Goal: Task Accomplishment & Management: Manage account settings

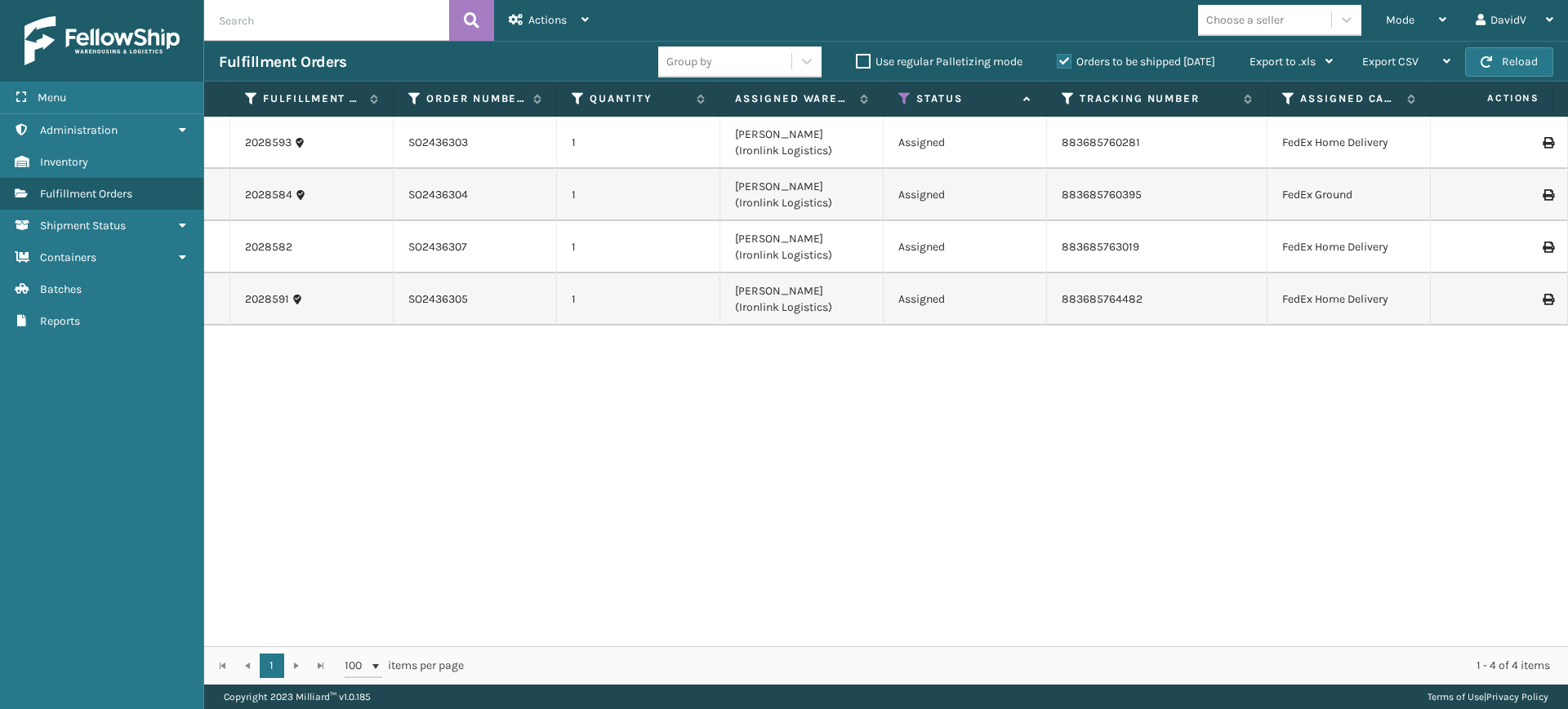
click at [1064, 66] on label "Orders to be shipped [DATE]" at bounding box center [1136, 61] width 158 height 13
click at [1058, 63] on input "Orders to be shipped [DATE]" at bounding box center [1057, 57] width 1 height 11
click at [1064, 66] on label "Orders to be shipped [DATE]" at bounding box center [1136, 61] width 158 height 13
click at [1058, 63] on input "Orders to be shipped [DATE]" at bounding box center [1057, 57] width 1 height 11
click at [1064, 66] on label "Orders to be shipped [DATE]" at bounding box center [1136, 61] width 158 height 13
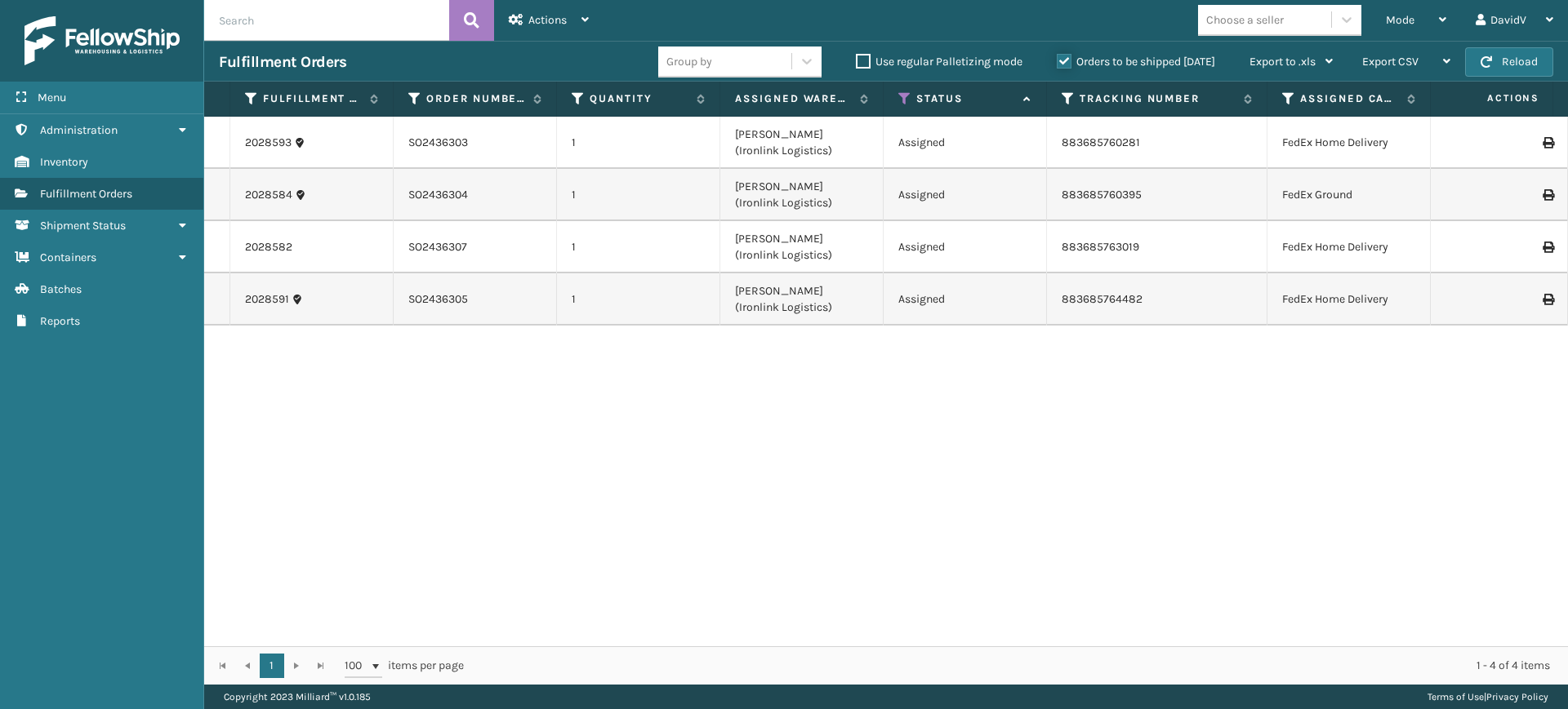
click at [1058, 63] on input "Orders to be shipped [DATE]" at bounding box center [1057, 57] width 1 height 11
click at [1064, 66] on label "Orders to be shipped [DATE]" at bounding box center [1136, 61] width 158 height 13
click at [1058, 63] on input "Orders to be shipped [DATE]" at bounding box center [1057, 57] width 1 height 11
click at [1064, 66] on label "Orders to be shipped [DATE]" at bounding box center [1136, 61] width 158 height 13
click at [1058, 63] on input "Orders to be shipped [DATE]" at bounding box center [1057, 57] width 1 height 11
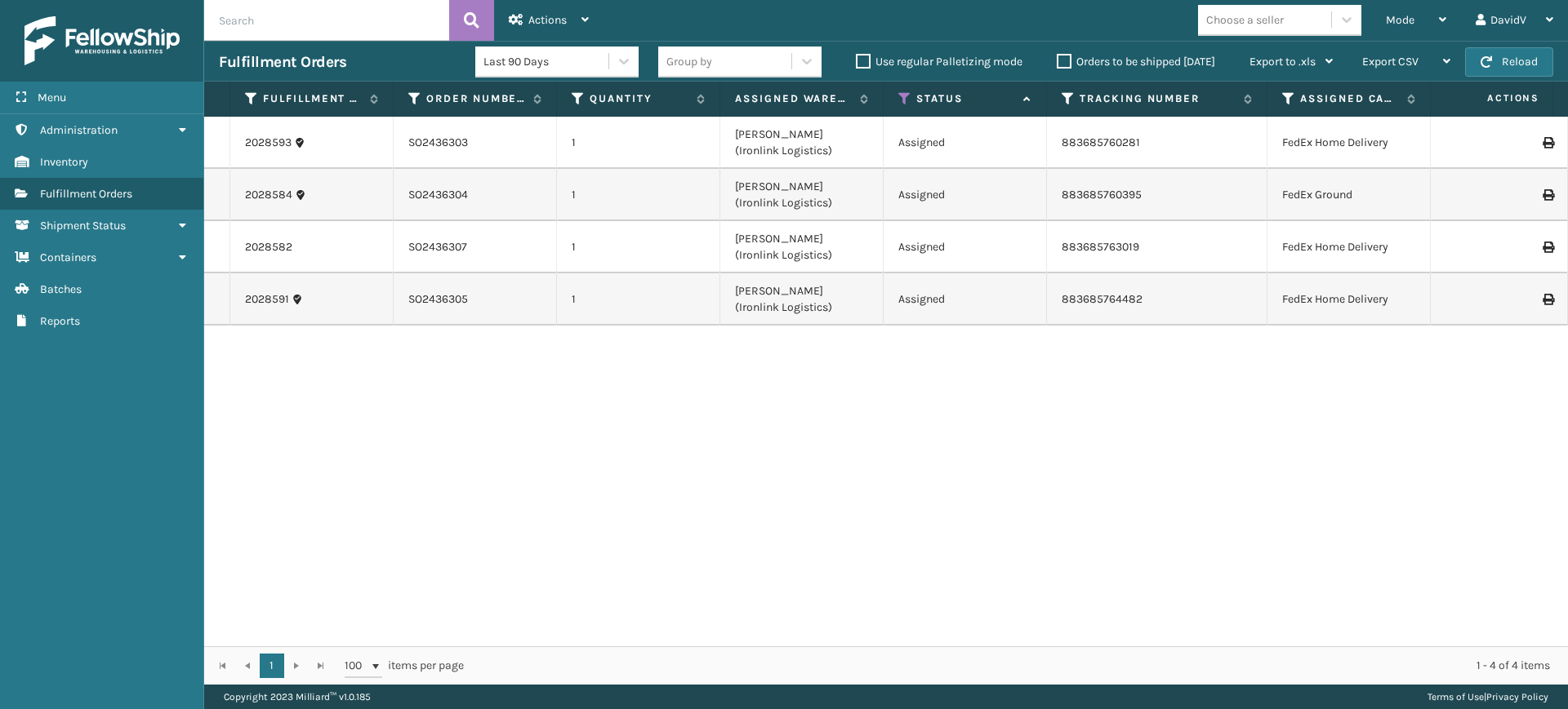
click at [1064, 66] on label "Orders to be shipped [DATE]" at bounding box center [1136, 61] width 158 height 13
click at [1058, 63] on input "Orders to be shipped [DATE]" at bounding box center [1057, 57] width 1 height 11
click at [1063, 61] on label "Orders to be shipped [DATE]" at bounding box center [1136, 61] width 158 height 13
click at [1058, 61] on input "Orders to be shipped [DATE]" at bounding box center [1057, 57] width 1 height 11
click at [1063, 61] on label "Orders to be shipped [DATE]" at bounding box center [1136, 61] width 158 height 13
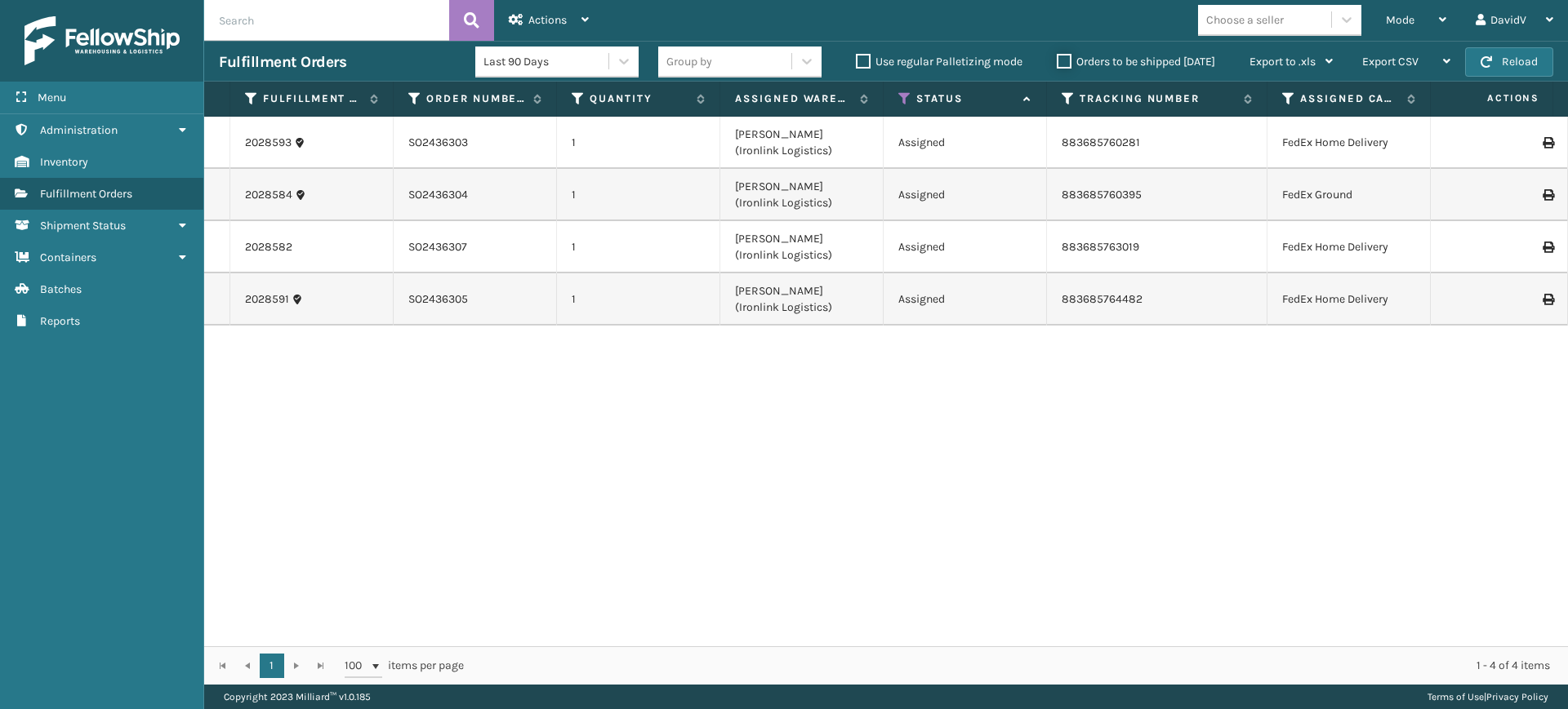
click at [1058, 61] on input "Orders to be shipped [DATE]" at bounding box center [1057, 57] width 1 height 11
click at [1063, 61] on label "Orders to be shipped [DATE]" at bounding box center [1136, 61] width 158 height 13
click at [1058, 61] on input "Orders to be shipped [DATE]" at bounding box center [1057, 57] width 1 height 11
click at [1063, 61] on label "Orders to be shipped [DATE]" at bounding box center [1136, 61] width 158 height 13
click at [1058, 61] on input "Orders to be shipped [DATE]" at bounding box center [1057, 57] width 1 height 11
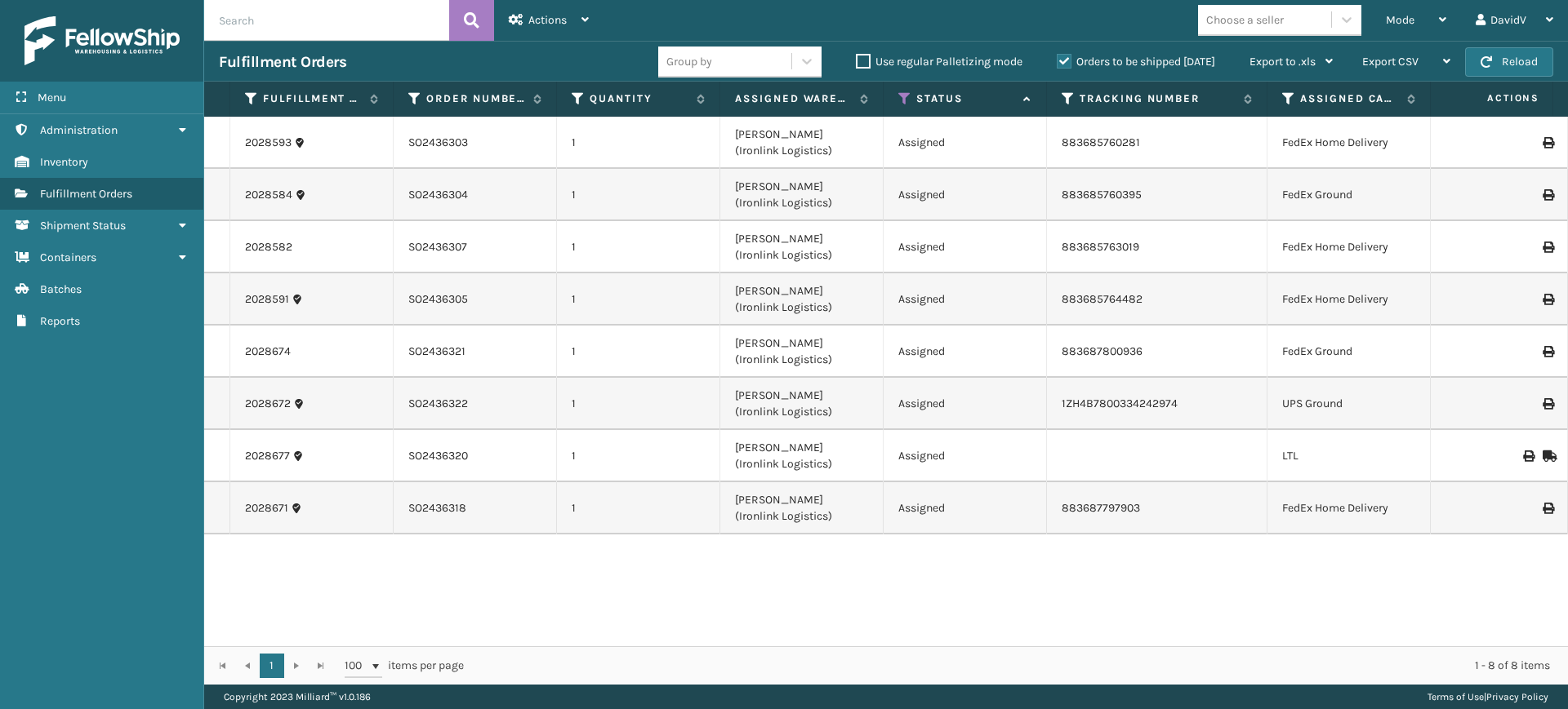
click at [1061, 58] on label "Orders to be shipped [DATE]" at bounding box center [1136, 61] width 158 height 13
click at [1058, 58] on input "Orders to be shipped [DATE]" at bounding box center [1057, 57] width 1 height 11
click at [1061, 58] on label "Orders to be shipped [DATE]" at bounding box center [1136, 61] width 158 height 13
click at [1058, 58] on input "Orders to be shipped [DATE]" at bounding box center [1057, 57] width 1 height 11
click at [1071, 57] on label "Orders to be shipped [DATE]" at bounding box center [1136, 61] width 158 height 13
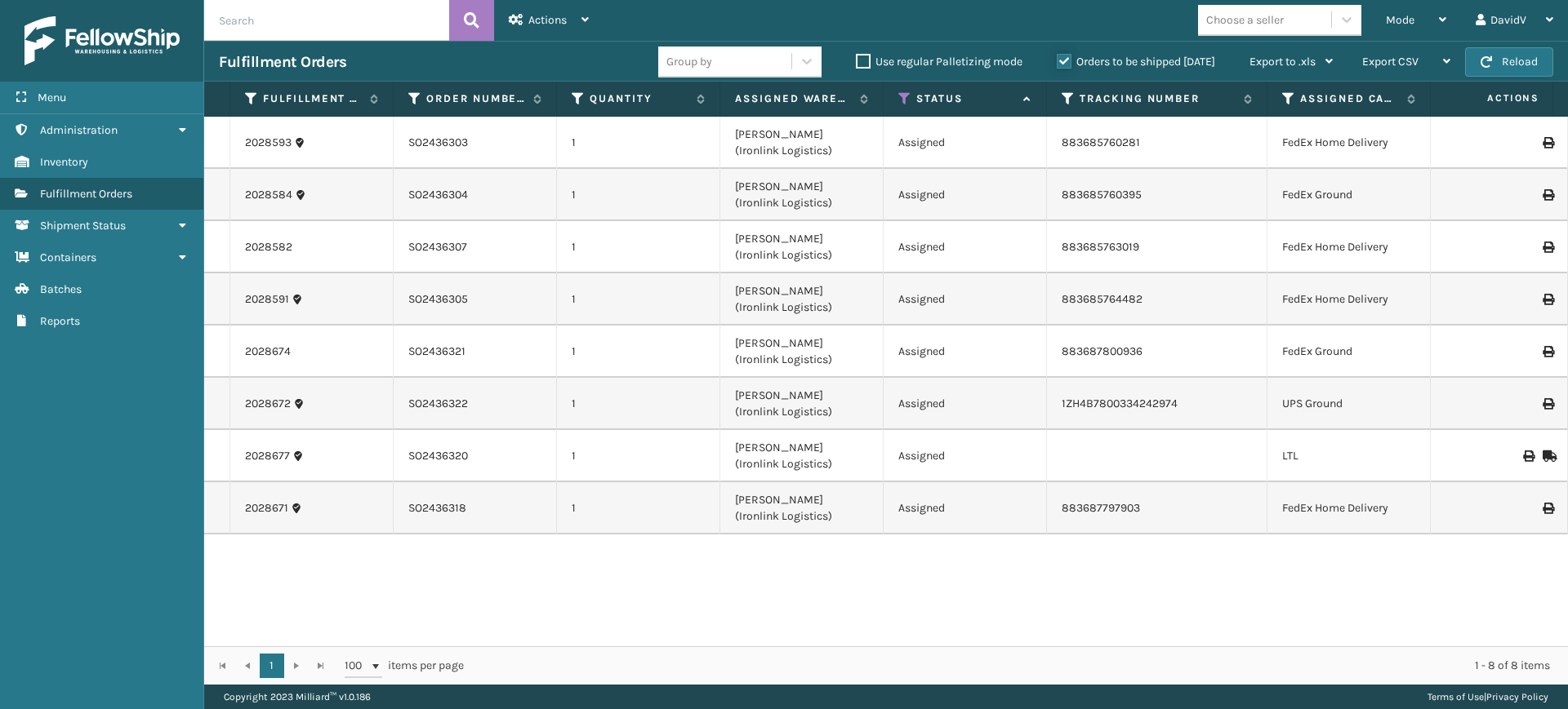
click at [1058, 57] on input "Orders to be shipped [DATE]" at bounding box center [1057, 57] width 1 height 11
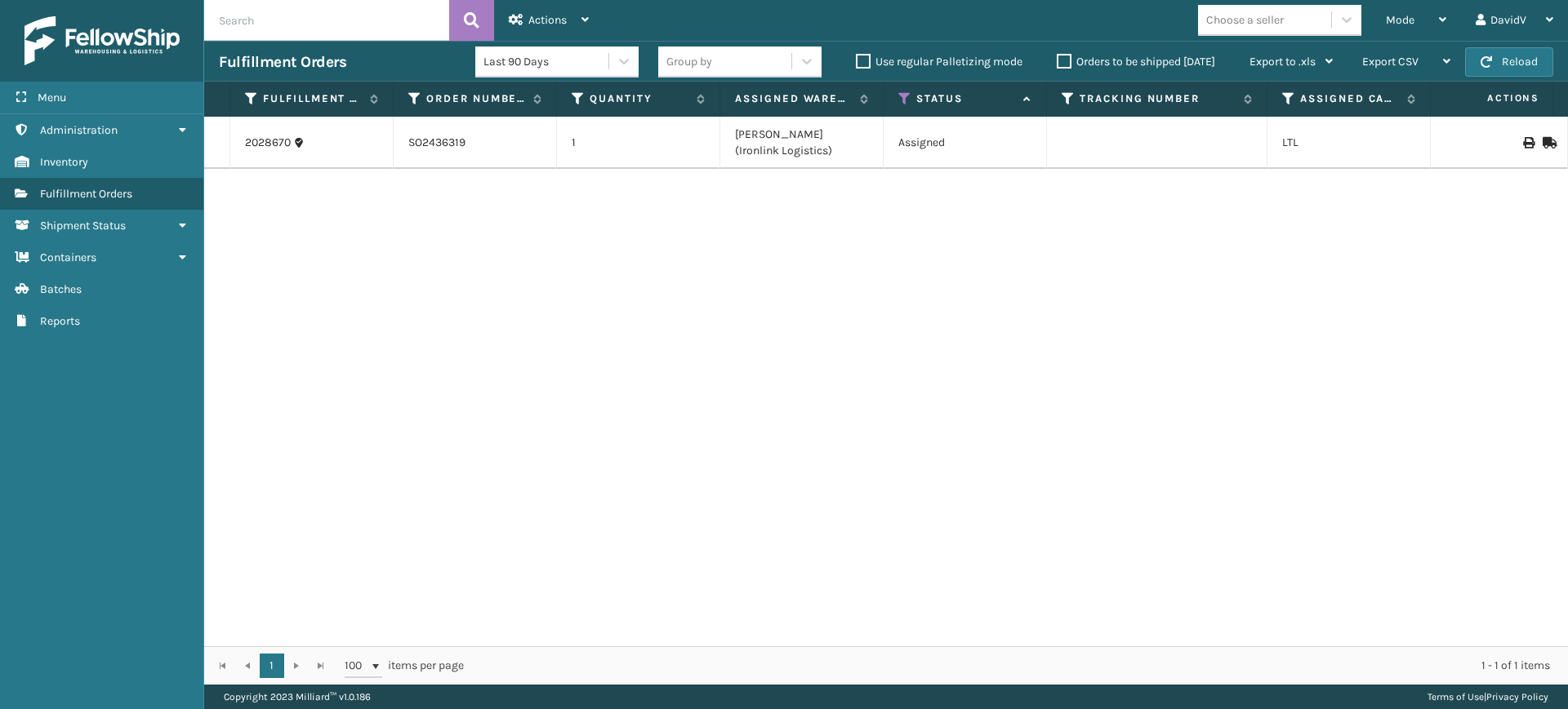
click at [1071, 57] on label "Orders to be shipped [DATE]" at bounding box center [1136, 61] width 158 height 13
click at [1058, 57] on input "Orders to be shipped [DATE]" at bounding box center [1057, 57] width 1 height 11
click at [1071, 57] on label "Orders to be shipped [DATE]" at bounding box center [1136, 61] width 158 height 13
click at [1058, 57] on input "Orders to be shipped [DATE]" at bounding box center [1057, 57] width 1 height 11
click at [1048, 474] on div "2028670 SO2436319 1 Ladson (Ironlink Logistics) Assigned LTL Georgia -" at bounding box center [885, 381] width 1364 height 530
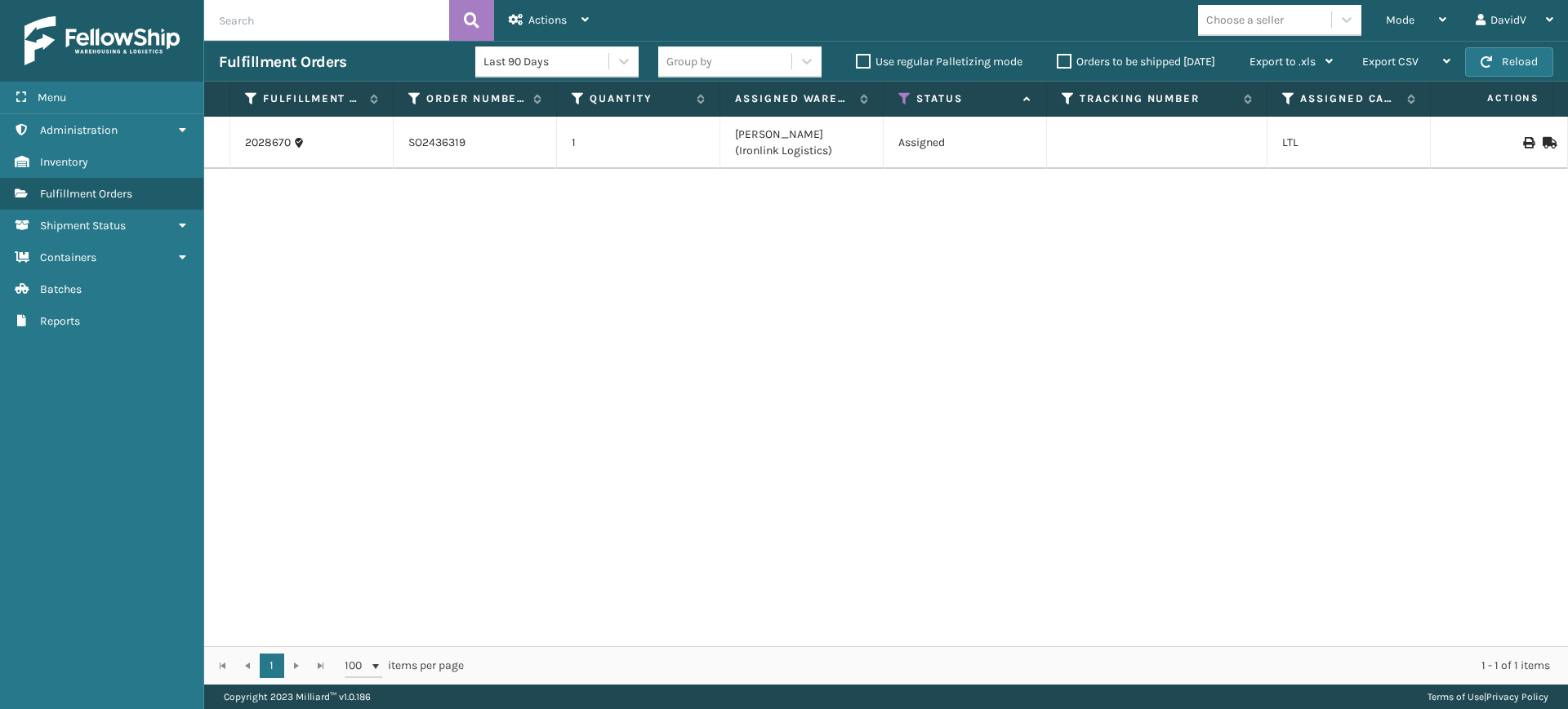
click at [599, 326] on div "2028670 SO2436319 1 Ladson (Ironlink Logistics) Assigned LTL Georgia -" at bounding box center [885, 381] width 1364 height 530
click at [1059, 59] on label "Orders to be shipped [DATE]" at bounding box center [1136, 61] width 158 height 13
click at [1058, 59] on input "Orders to be shipped [DATE]" at bounding box center [1057, 57] width 1 height 11
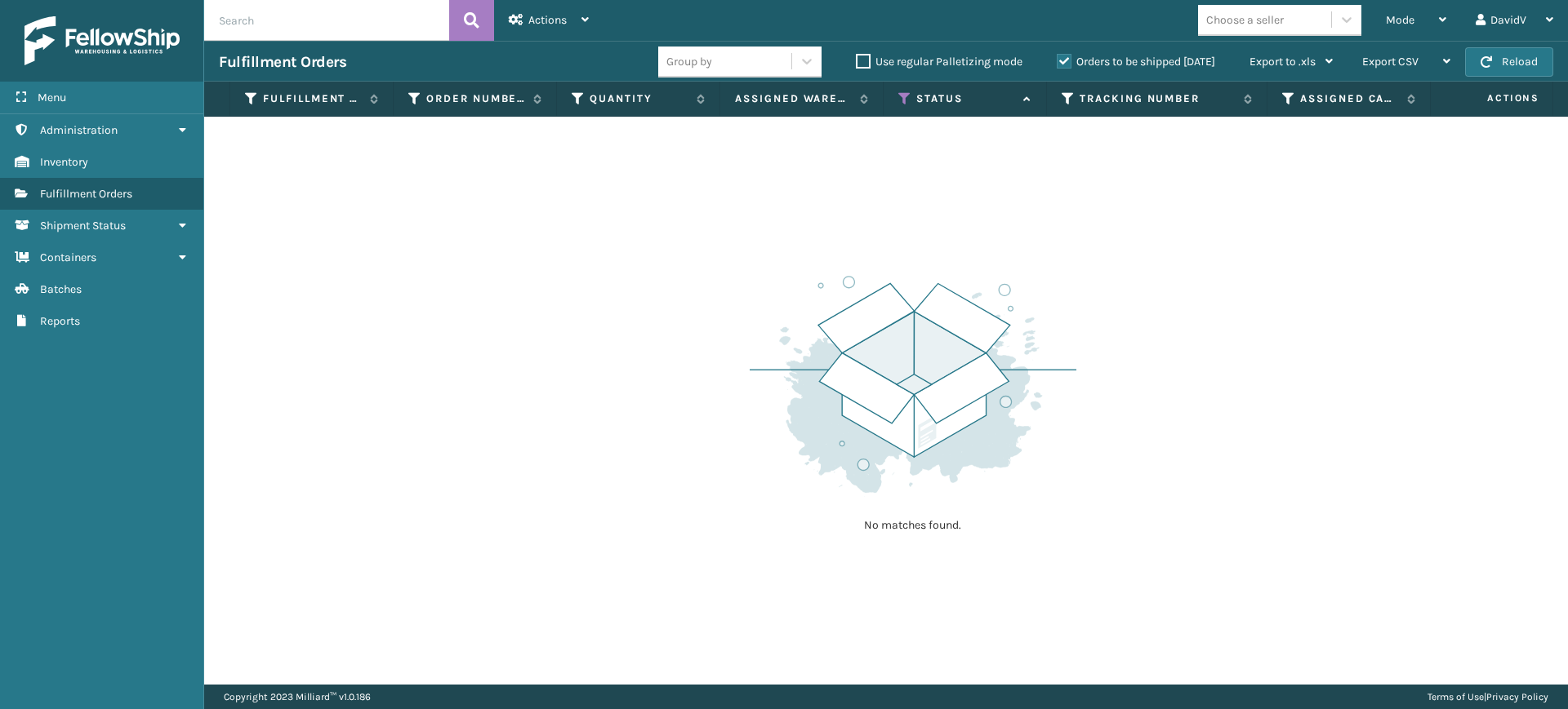
click at [1059, 59] on label "Orders to be shipped [DATE]" at bounding box center [1136, 61] width 158 height 13
click at [1058, 59] on input "Orders to be shipped [DATE]" at bounding box center [1057, 57] width 1 height 11
click at [1069, 66] on label "Orders to be shipped [DATE]" at bounding box center [1136, 61] width 158 height 13
click at [1058, 63] on input "Orders to be shipped [DATE]" at bounding box center [1057, 57] width 1 height 11
click at [1069, 66] on label "Orders to be shipped [DATE]" at bounding box center [1136, 61] width 158 height 13
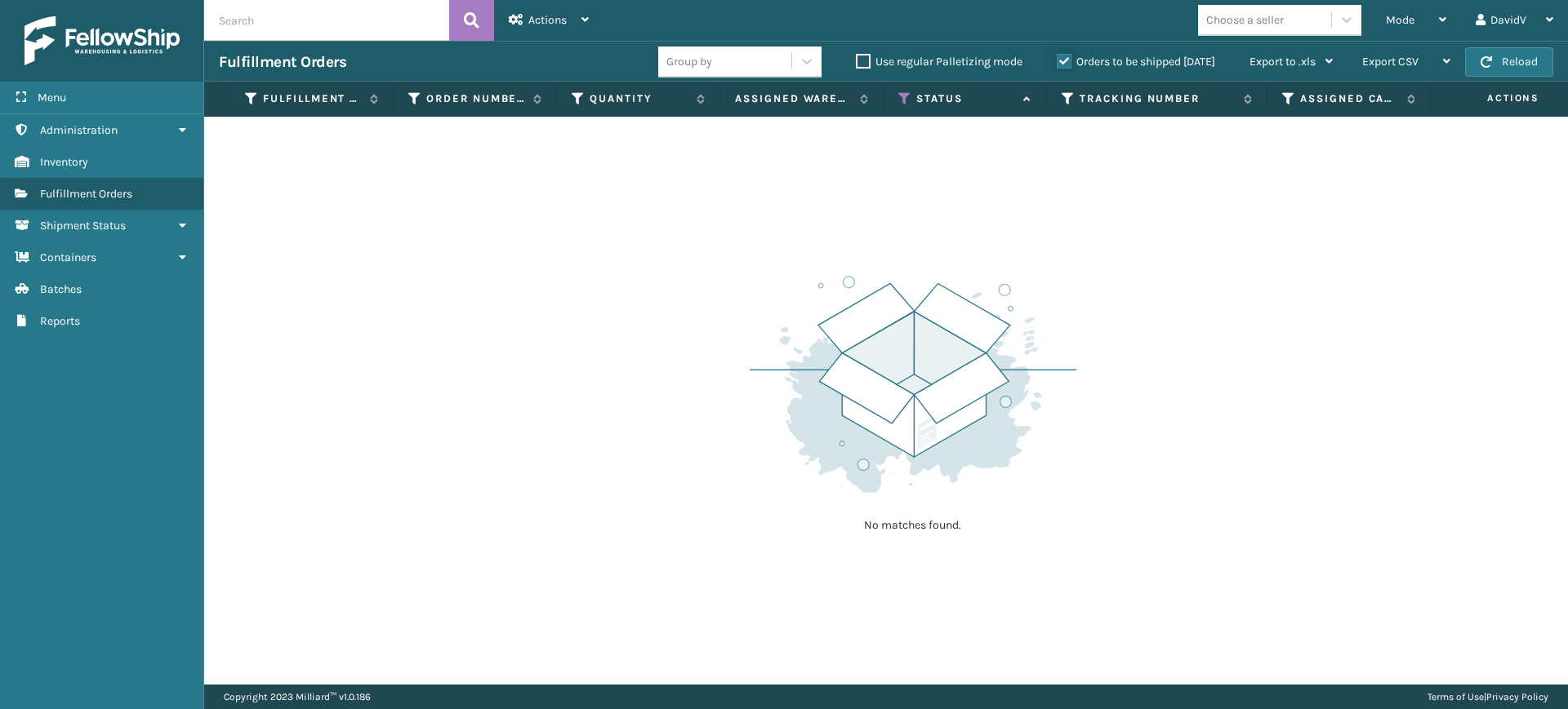
click at [1058, 63] on input "Orders to be shipped [DATE]" at bounding box center [1057, 57] width 1 height 11
click at [1123, 251] on div "No matches found." at bounding box center [885, 400] width 1364 height 568
